Goal: Navigation & Orientation: Find specific page/section

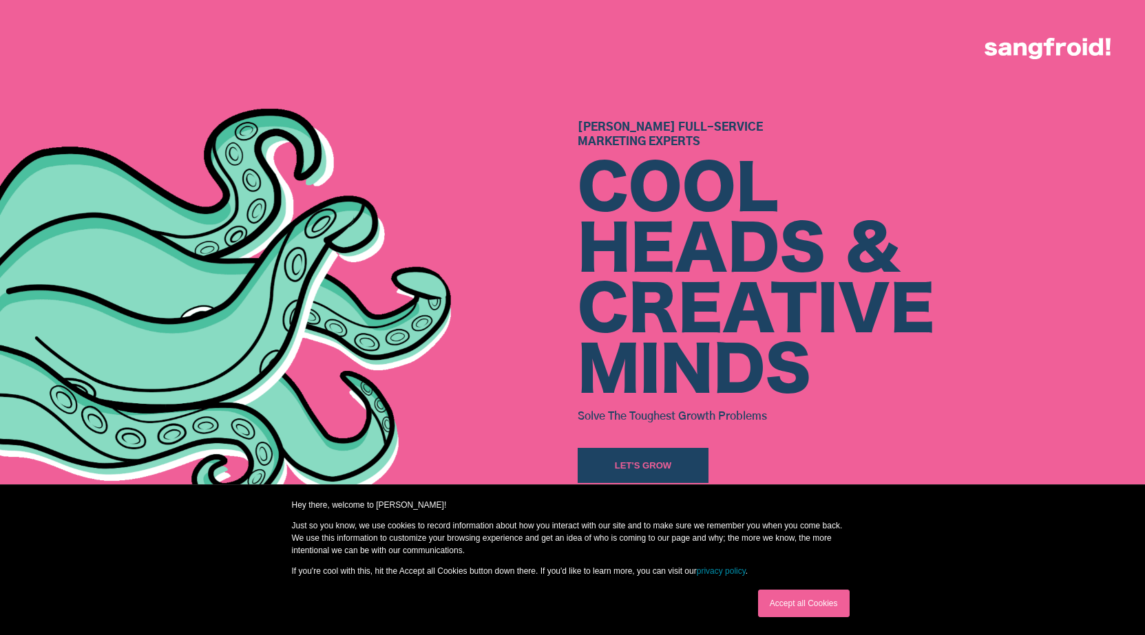
scroll to position [218, 0]
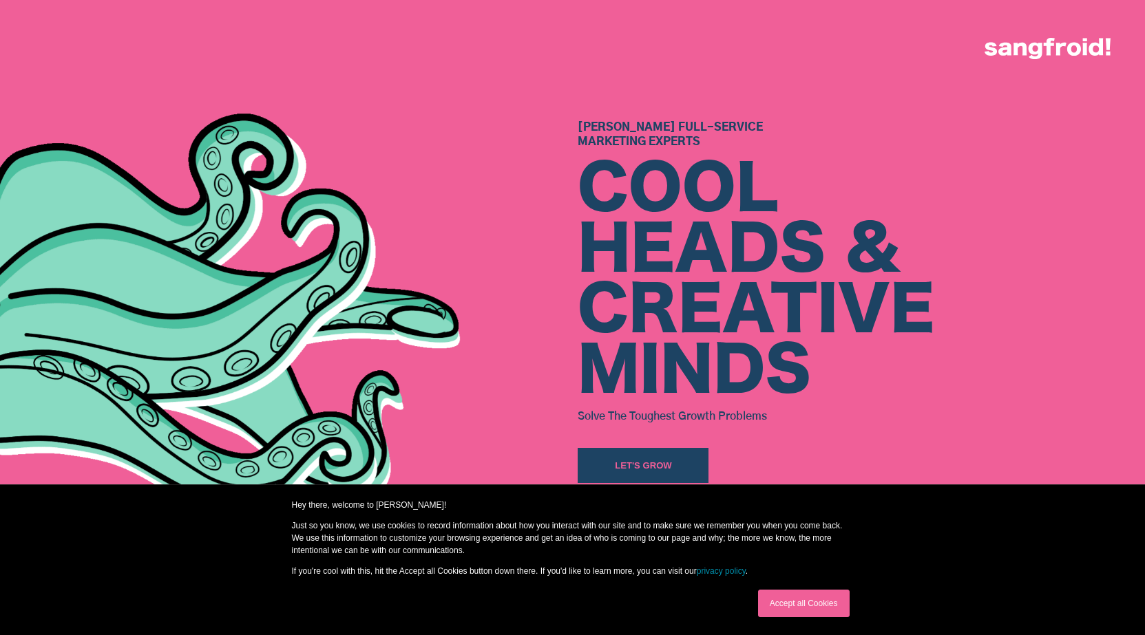
click at [824, 609] on link "Accept all Cookies" at bounding box center [804, 604] width 92 height 28
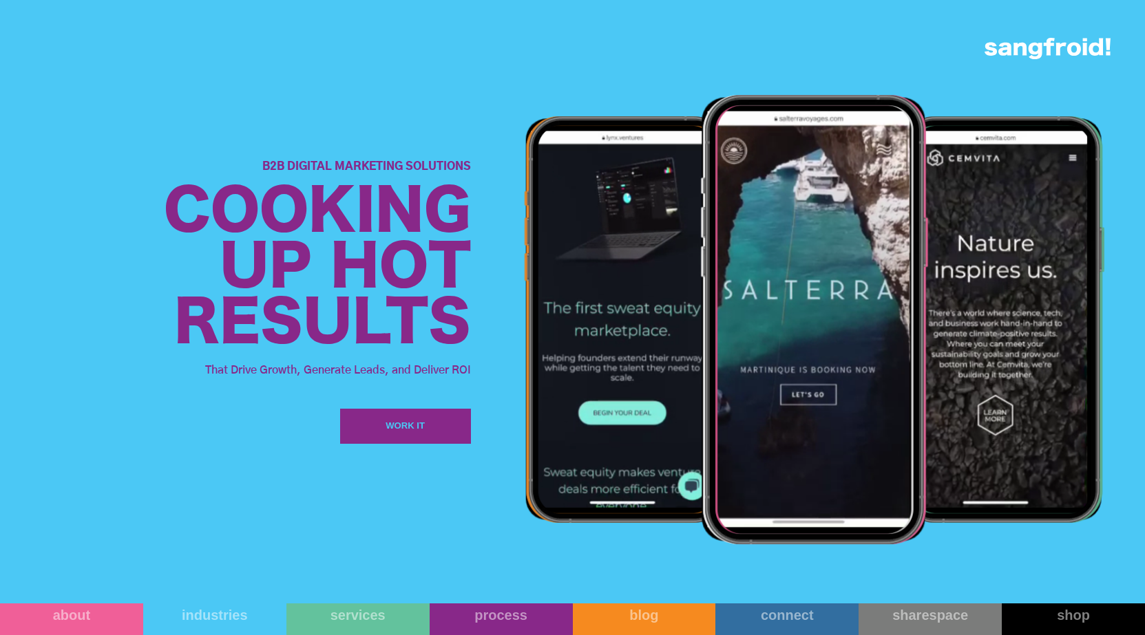
scroll to position [1759, 0]
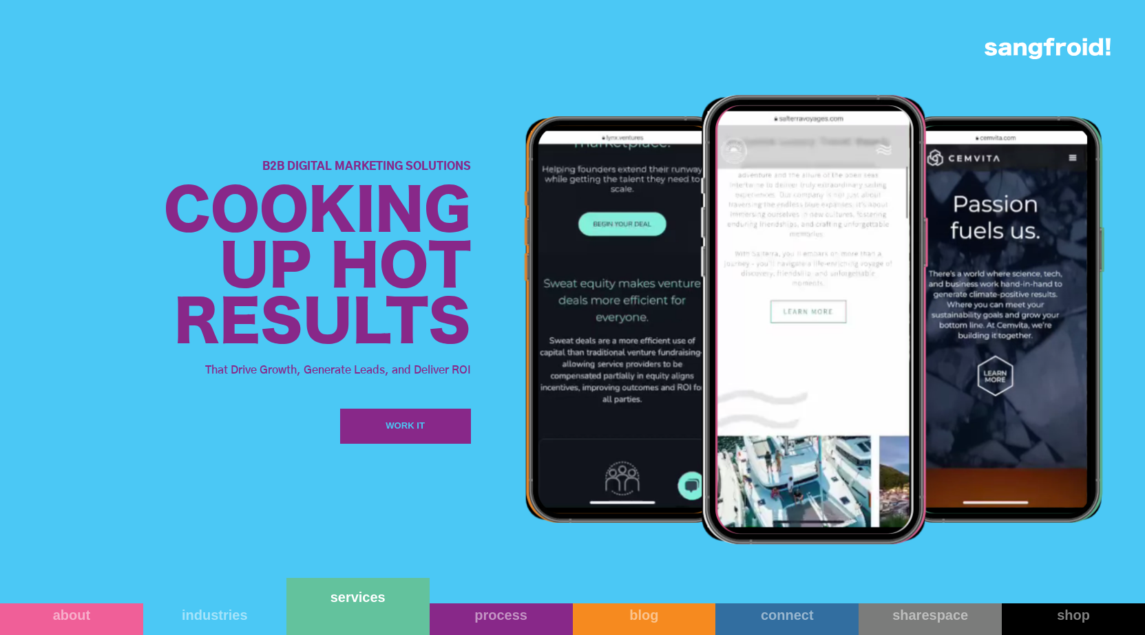
click at [338, 619] on link "services" at bounding box center [357, 606] width 143 height 57
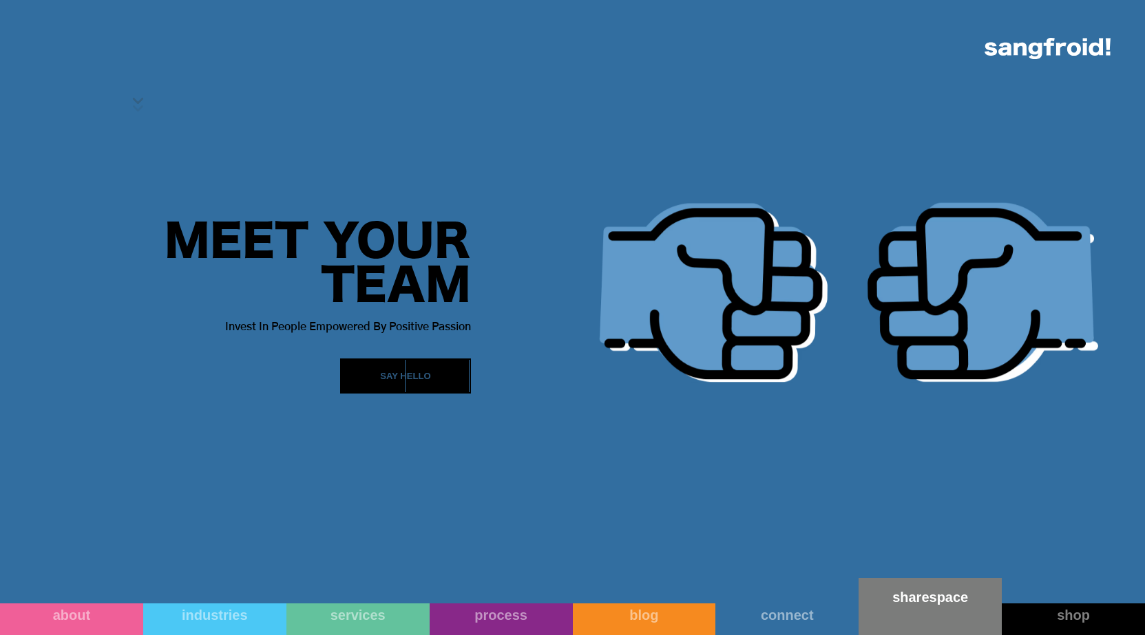
click at [944, 607] on link "sharespace" at bounding box center [930, 606] width 143 height 57
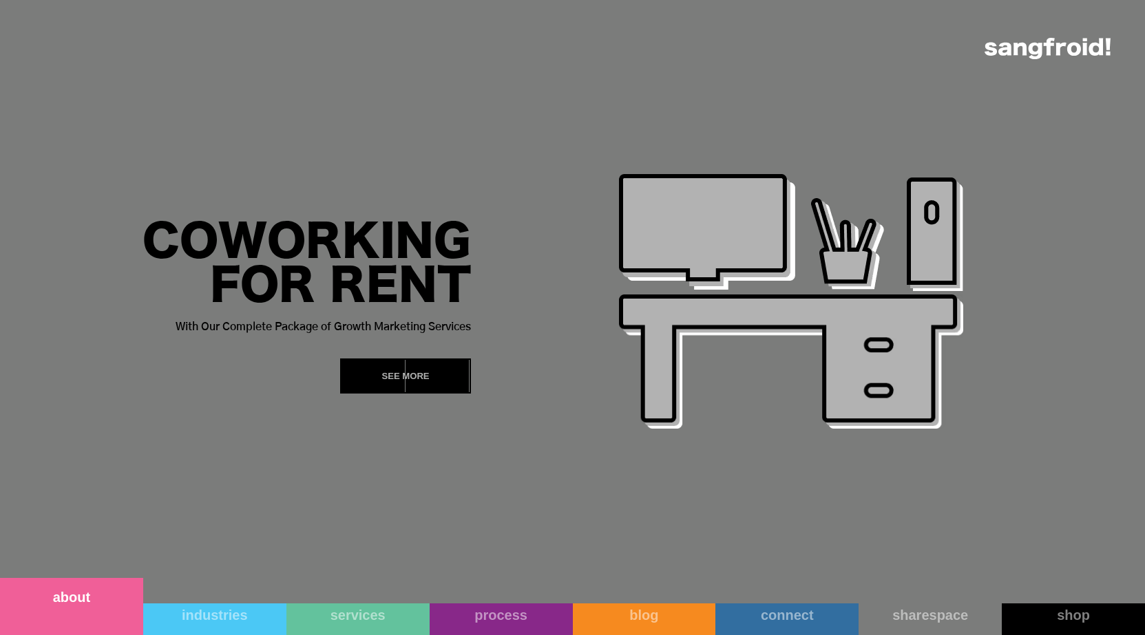
scroll to position [3, 0]
click at [120, 622] on link "about" at bounding box center [71, 606] width 143 height 57
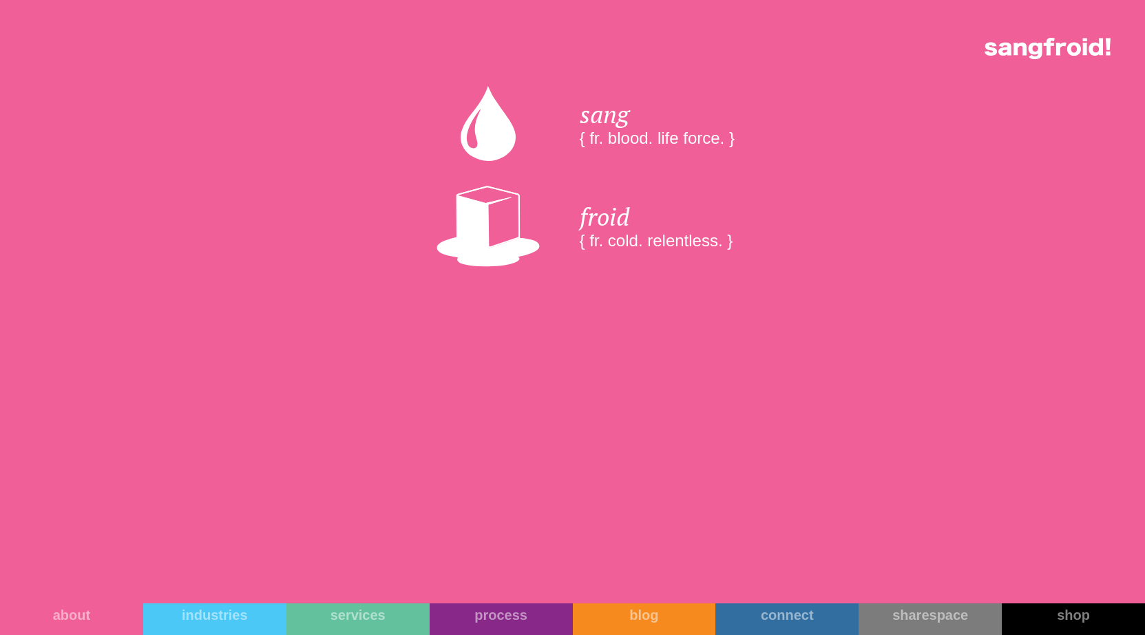
scroll to position [8, 0]
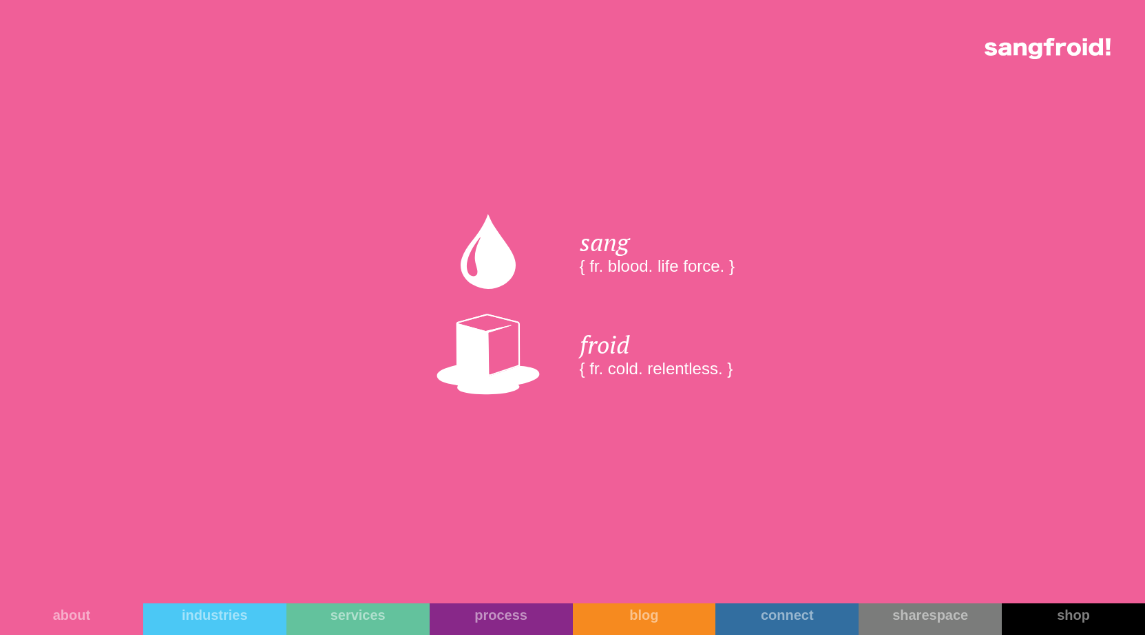
click at [1029, 56] on img at bounding box center [1048, 48] width 126 height 21
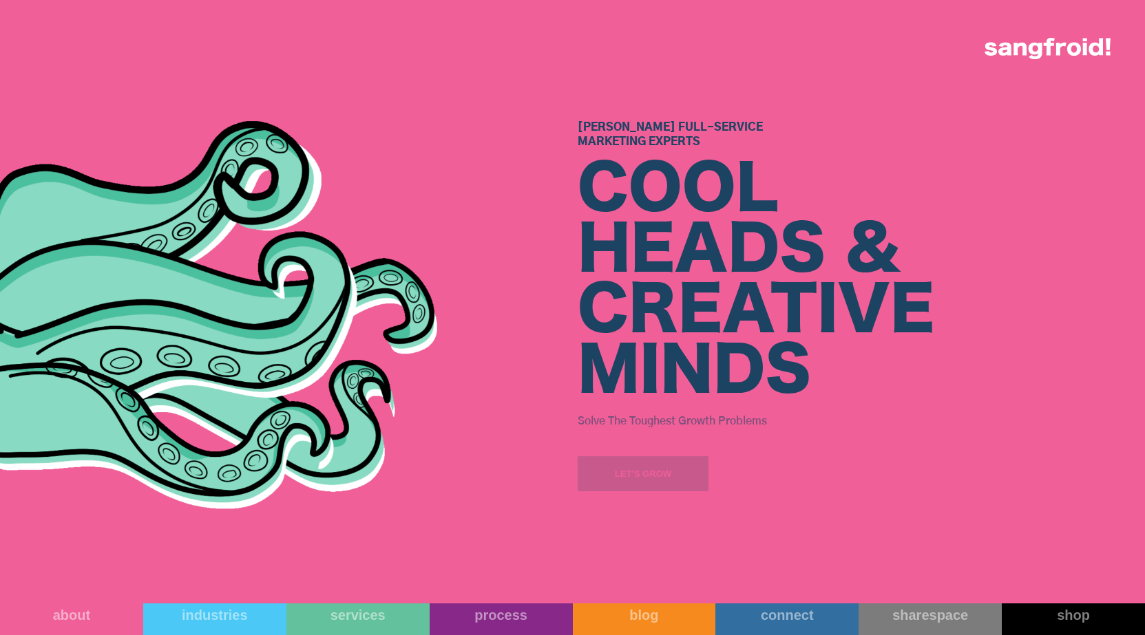
scroll to position [3, 0]
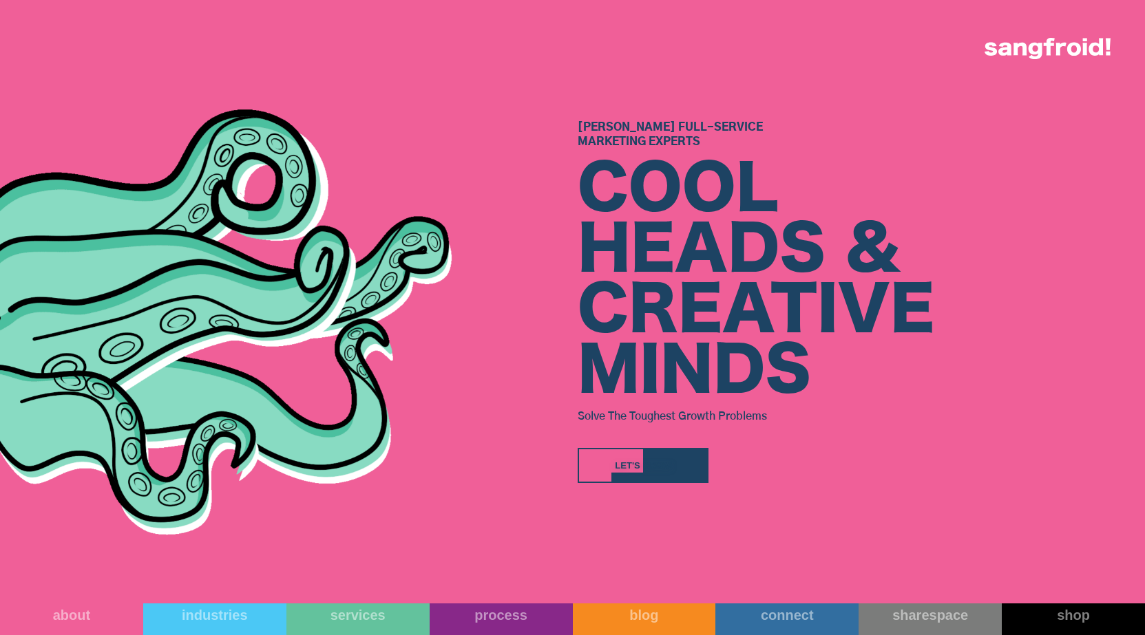
click at [653, 465] on div "Let's Grow" at bounding box center [643, 466] width 57 height 14
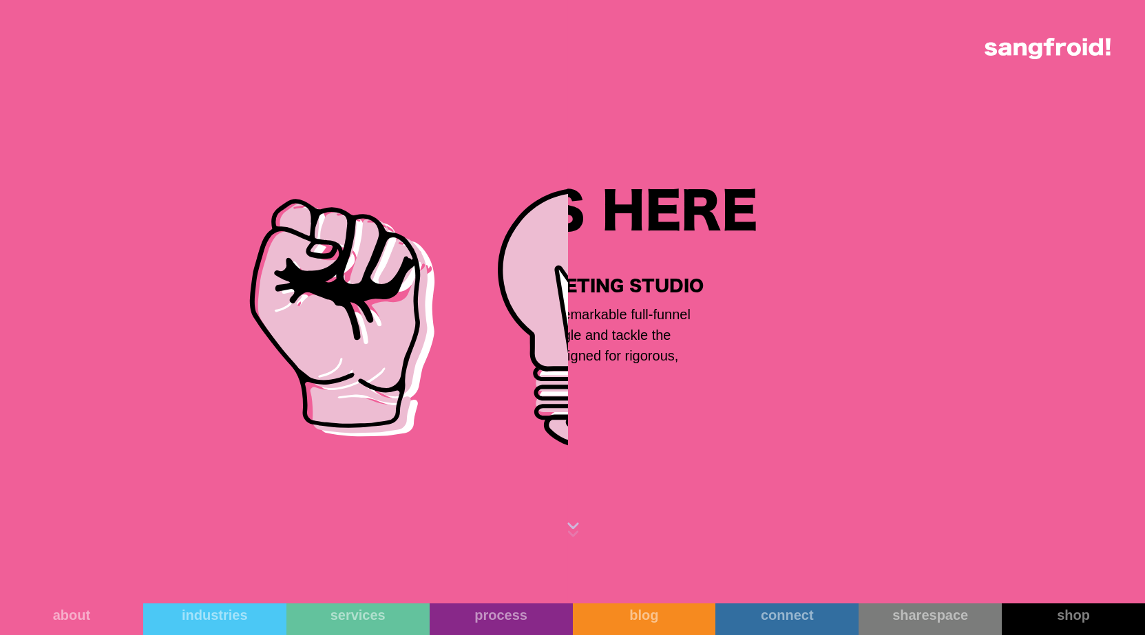
scroll to position [1878, 0]
